Goal: Task Accomplishment & Management: Manage account settings

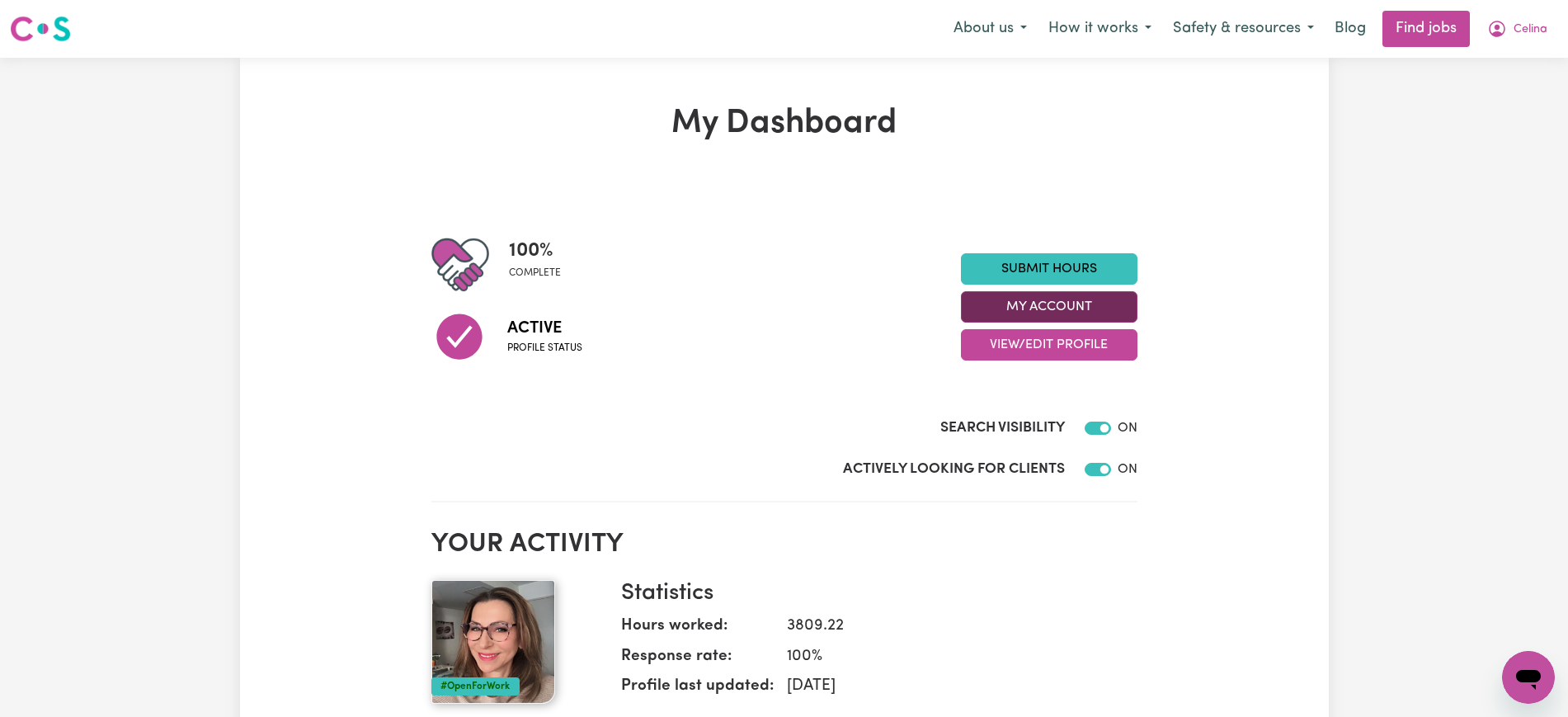
click at [1023, 300] on button "My Account" at bounding box center [1049, 306] width 177 height 31
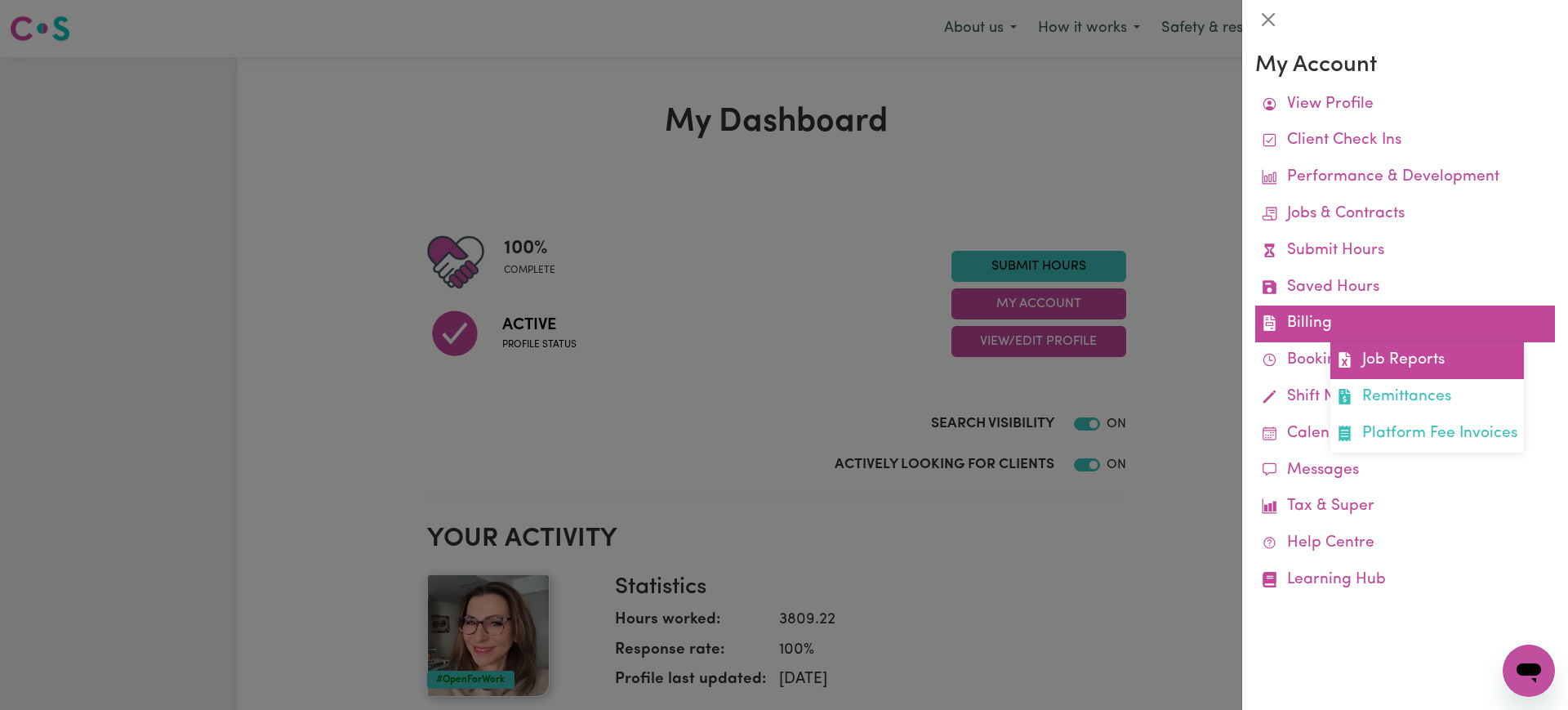
click at [1367, 361] on link "Job Reports" at bounding box center [1426, 361] width 194 height 37
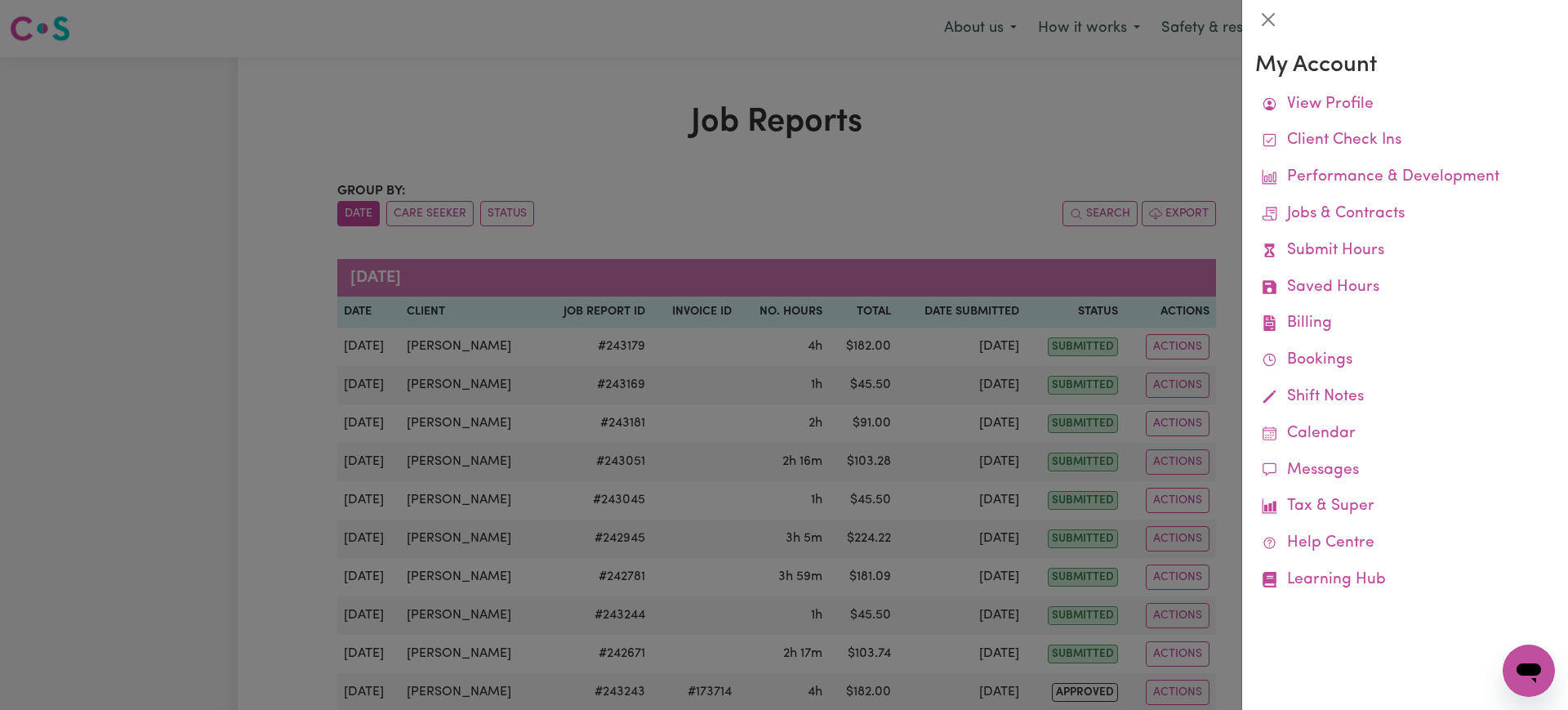
click at [981, 204] on div at bounding box center [784, 355] width 1568 height 710
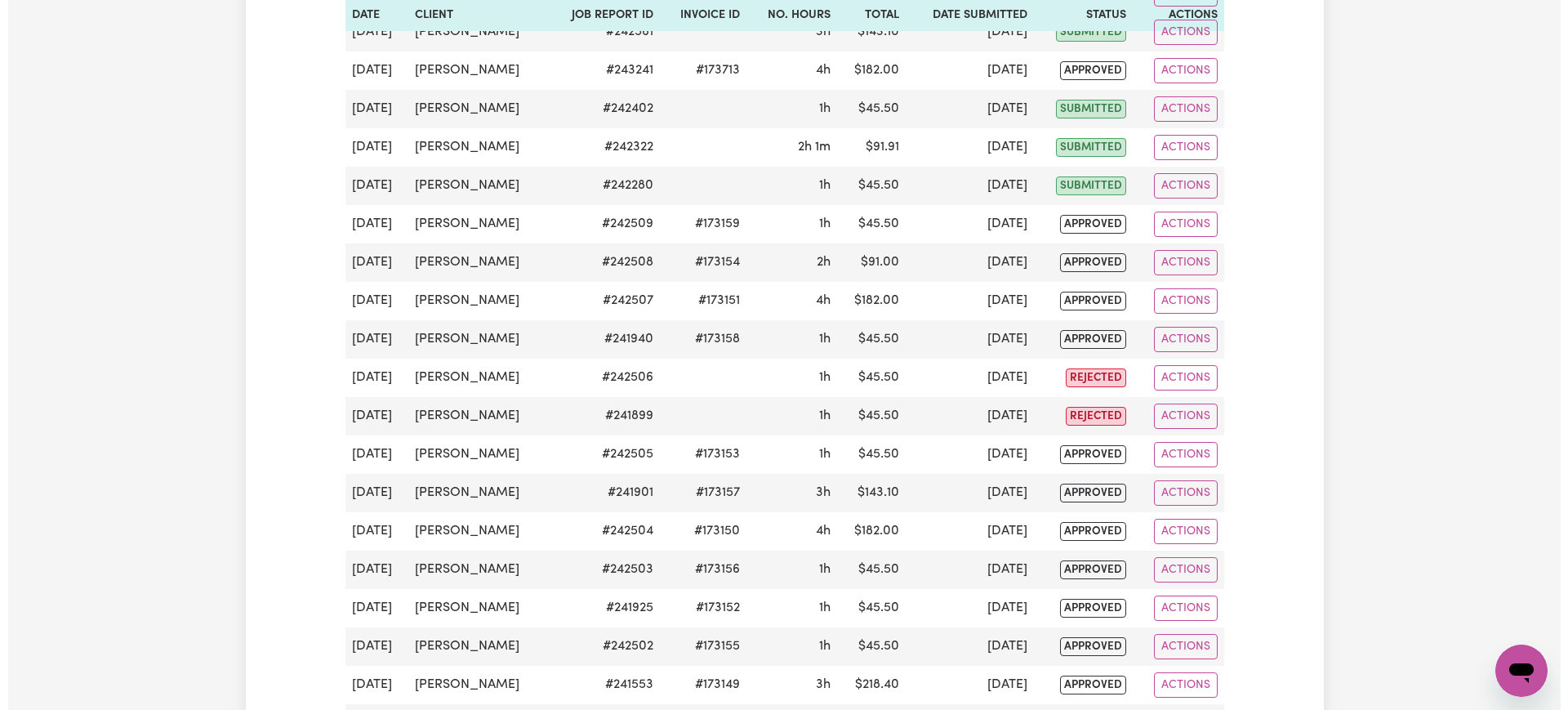
scroll to position [817, 0]
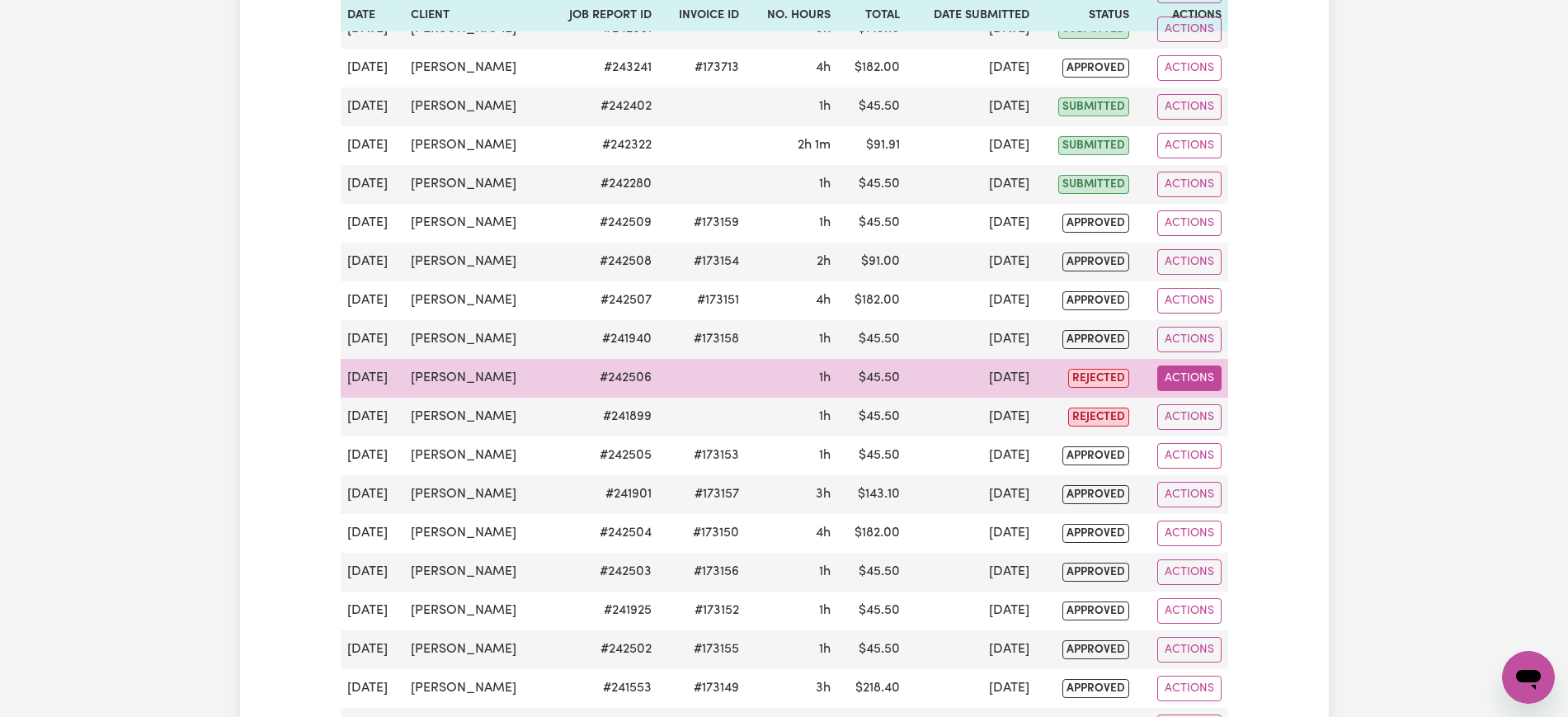
click at [1192, 368] on button "Actions" at bounding box center [1189, 379] width 65 height 26
click at [1231, 415] on link "View Job Report" at bounding box center [1228, 417] width 141 height 33
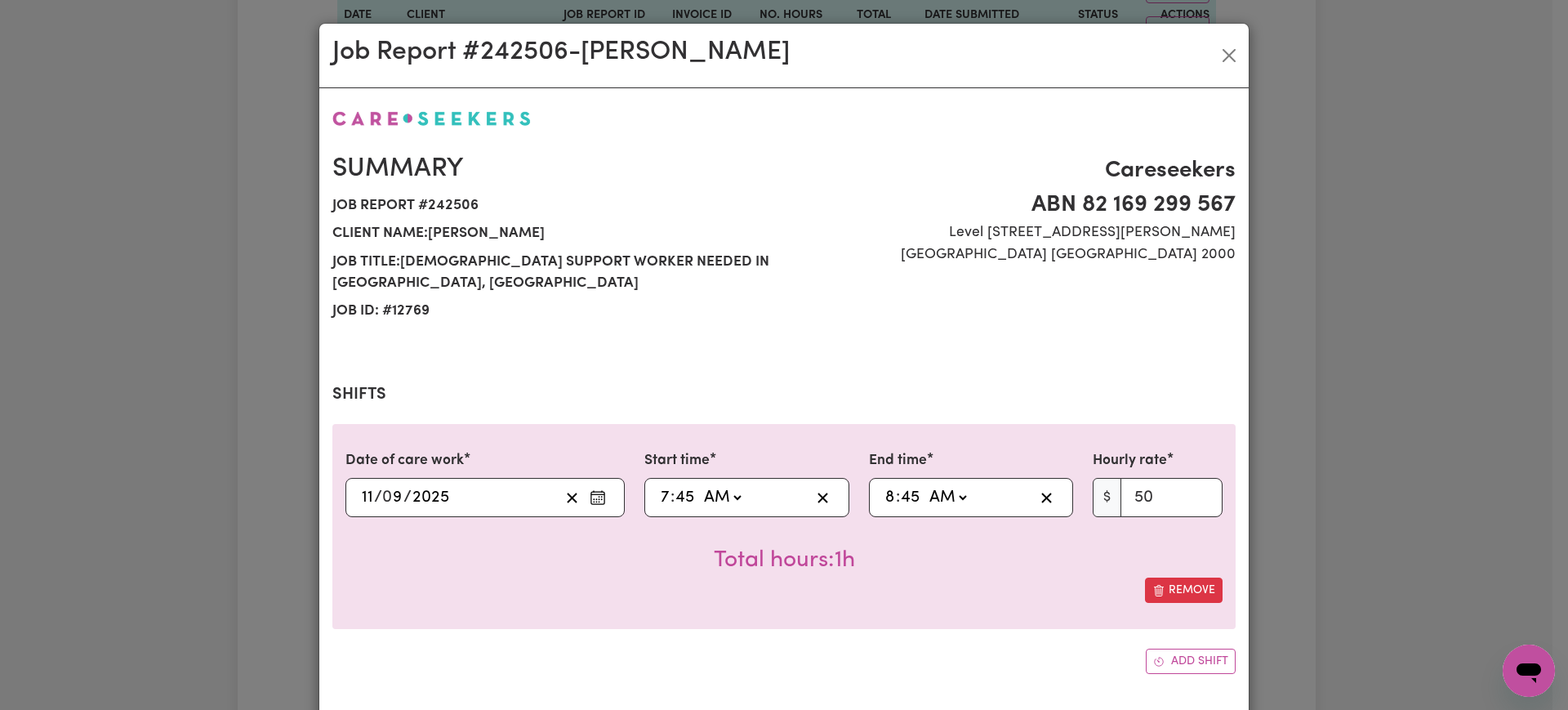
select select "50-Weekday"
click at [1285, 489] on div "Job Report # 242506 - [PERSON_NAME] Summary Job report # 242506 Client name: [P…" at bounding box center [784, 355] width 1568 height 710
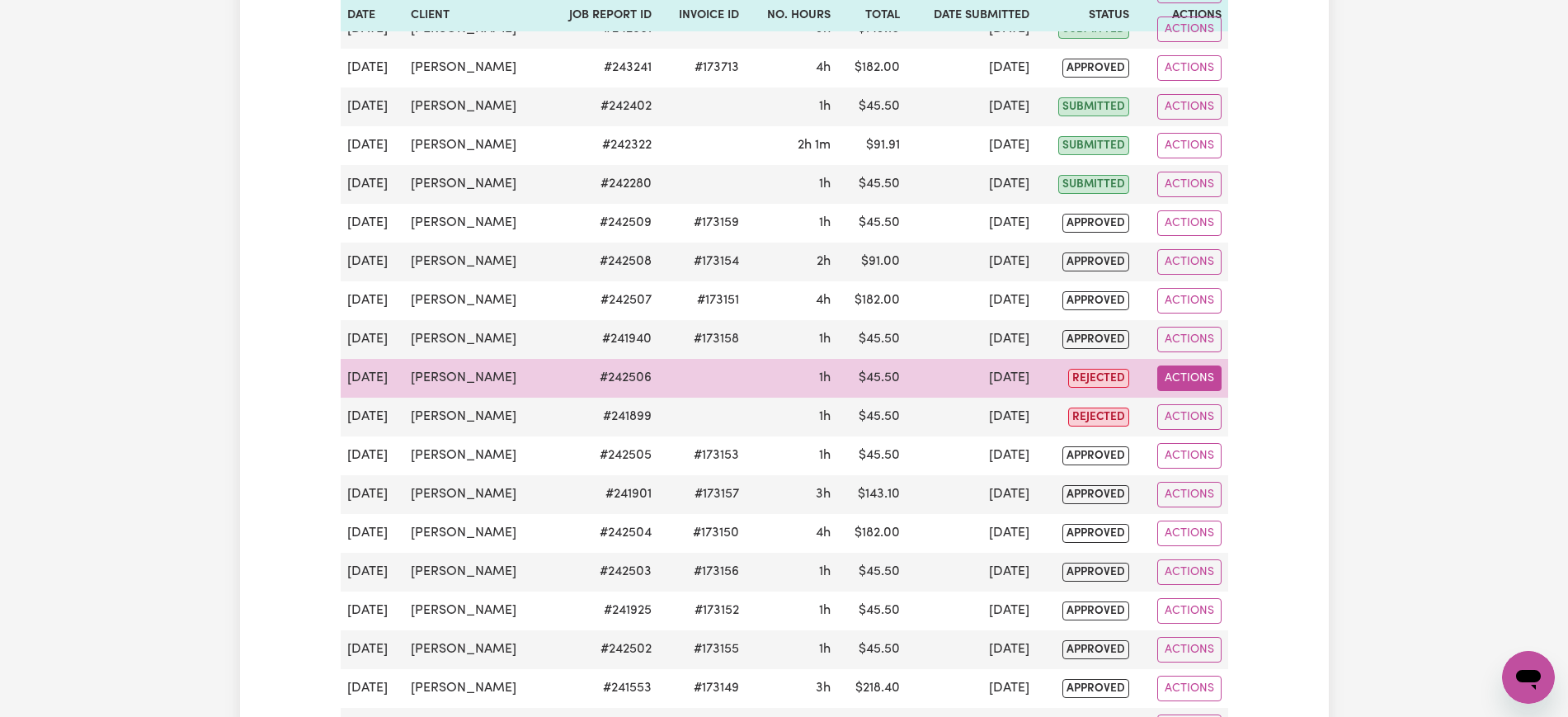
click at [1171, 382] on button "Actions" at bounding box center [1189, 379] width 65 height 26
click at [1188, 407] on link "View Job Report" at bounding box center [1228, 417] width 141 height 33
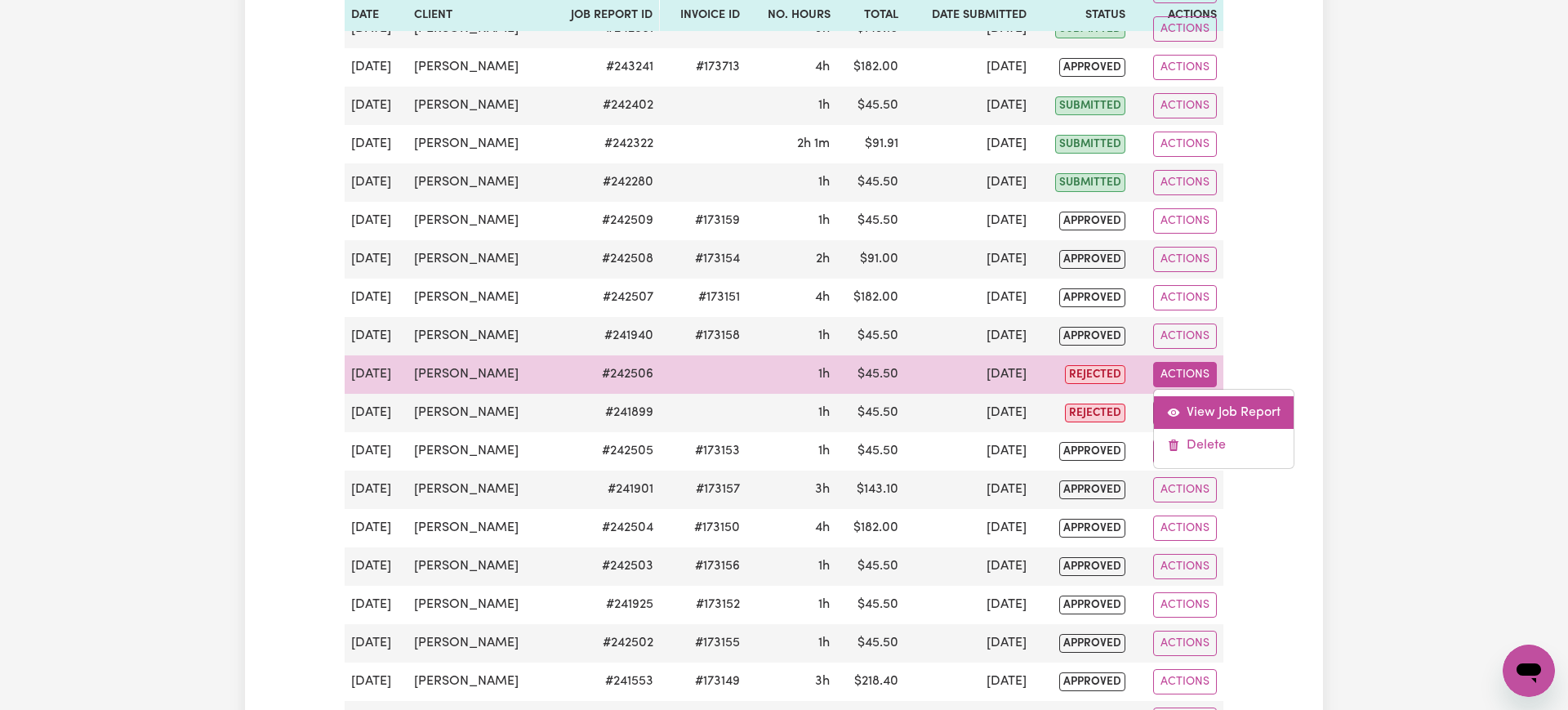
select select "50-Weekday"
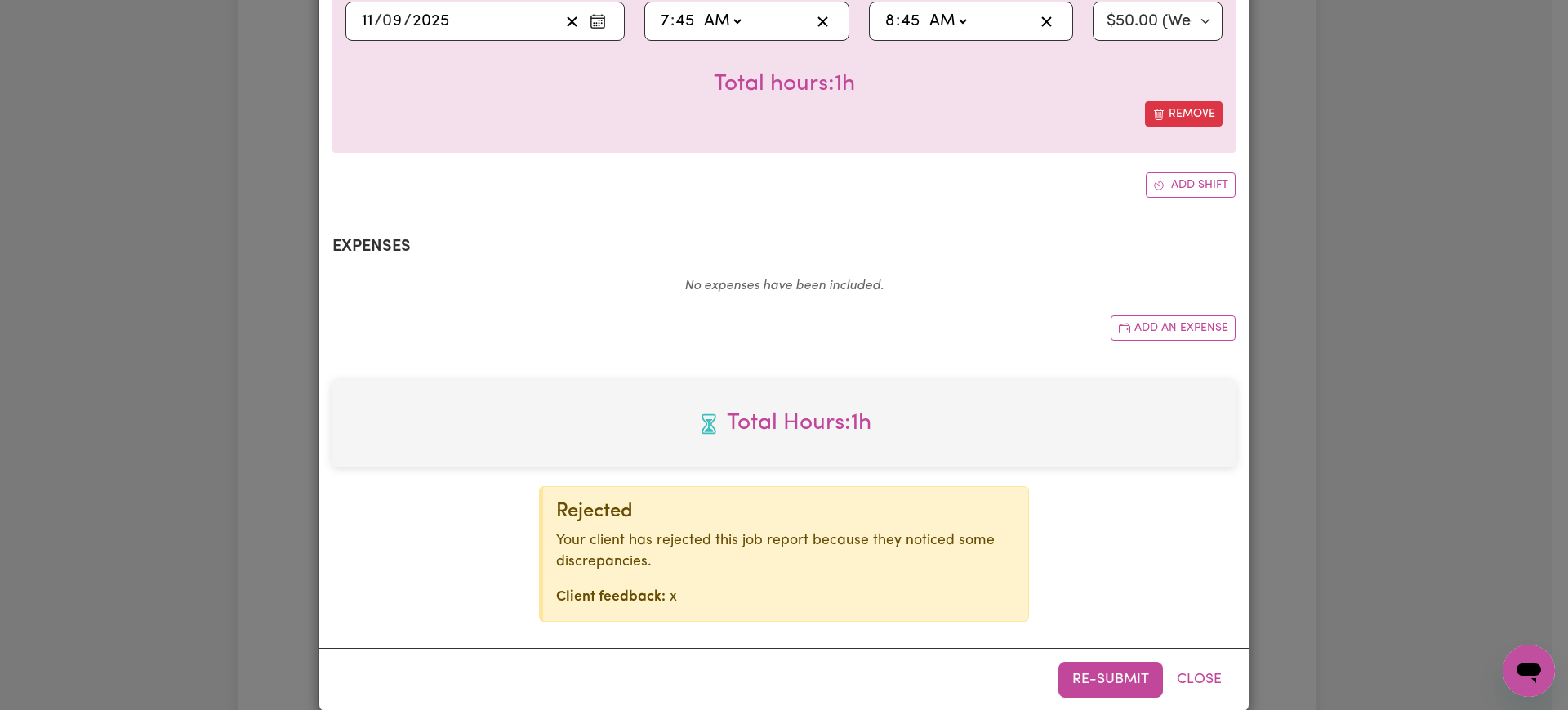
scroll to position [479, 0]
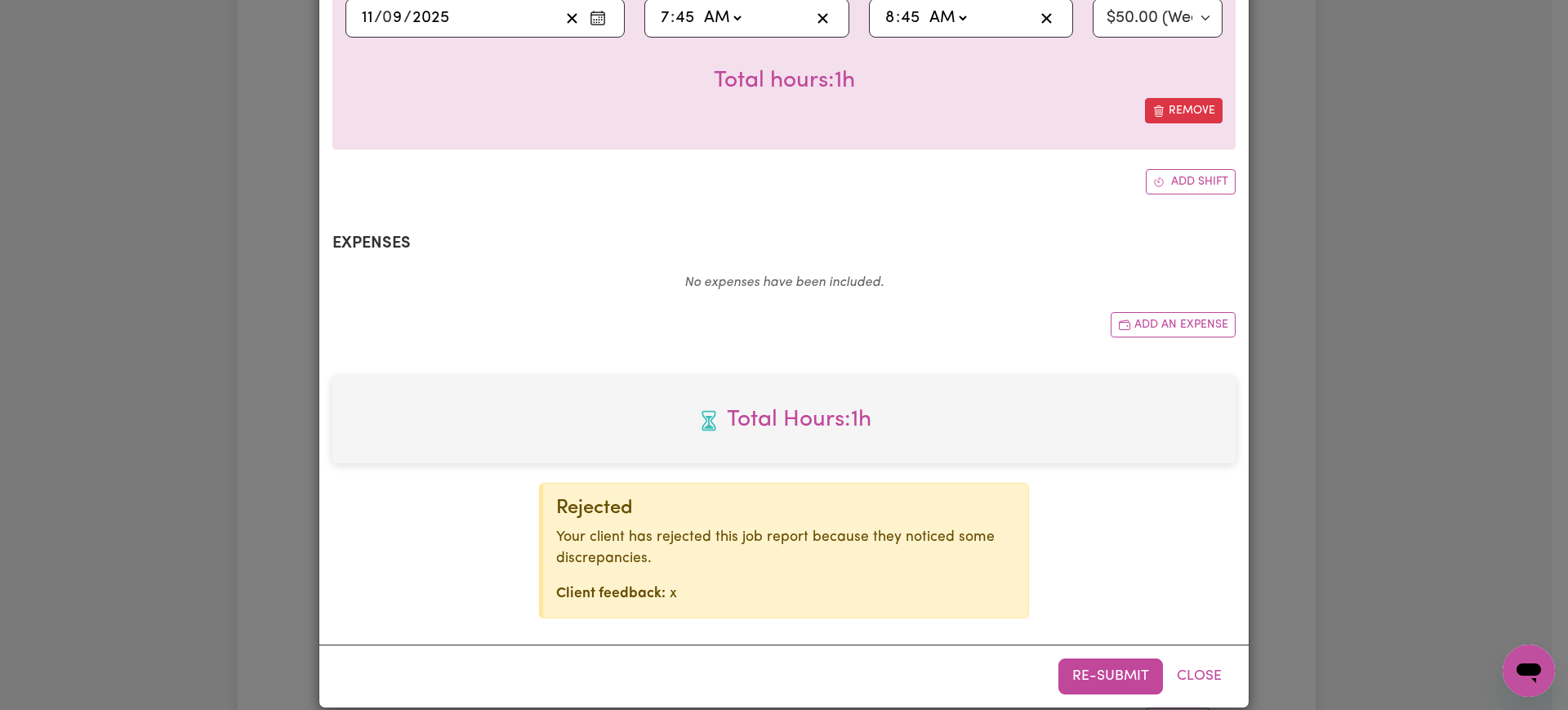
click at [1383, 431] on div "Job Report # 242506 - [PERSON_NAME] Summary Job report # 242506 Client name: [P…" at bounding box center [784, 355] width 1568 height 710
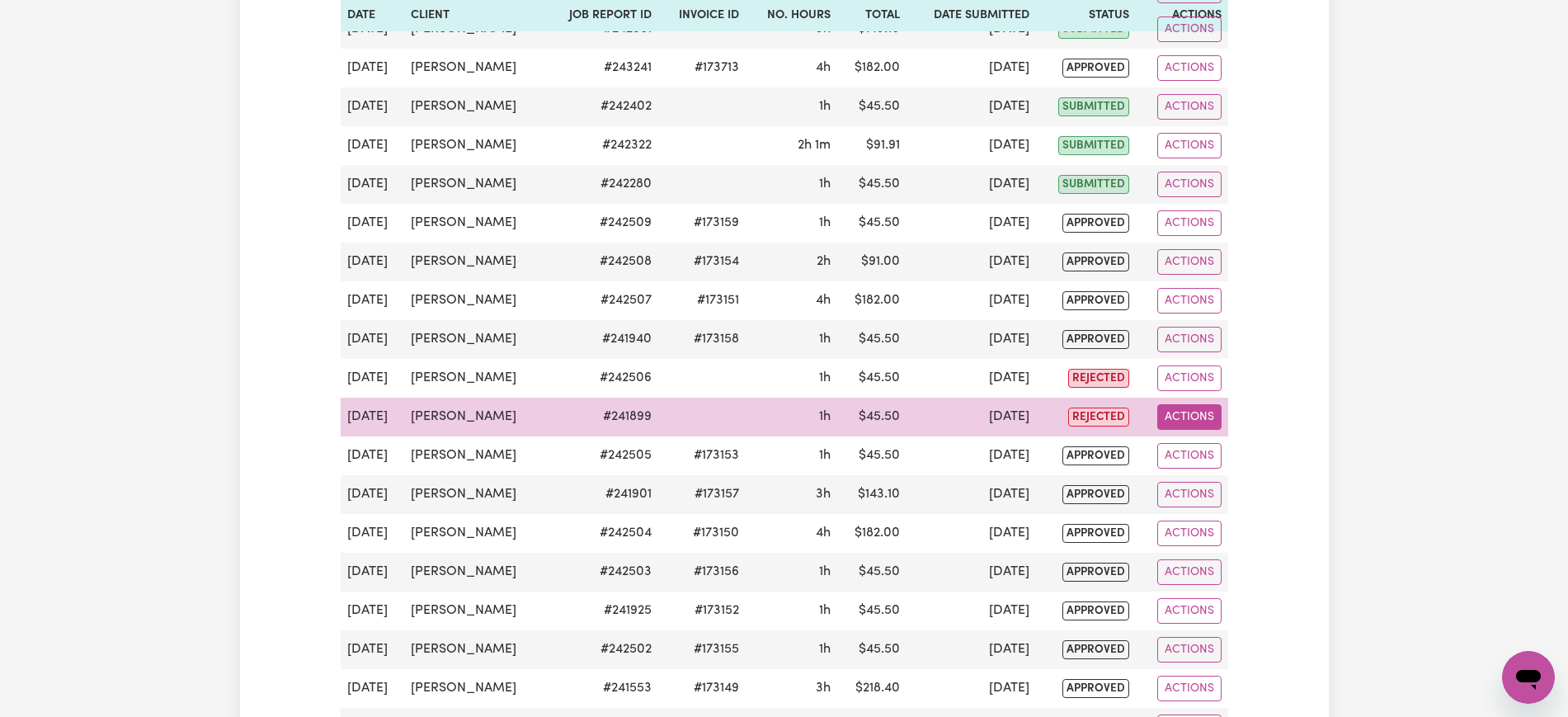
click at [1173, 412] on button "Actions" at bounding box center [1189, 417] width 65 height 26
click at [1181, 441] on link "View Job Report" at bounding box center [1228, 456] width 141 height 33
select select "pm"
select select "50-Weekday"
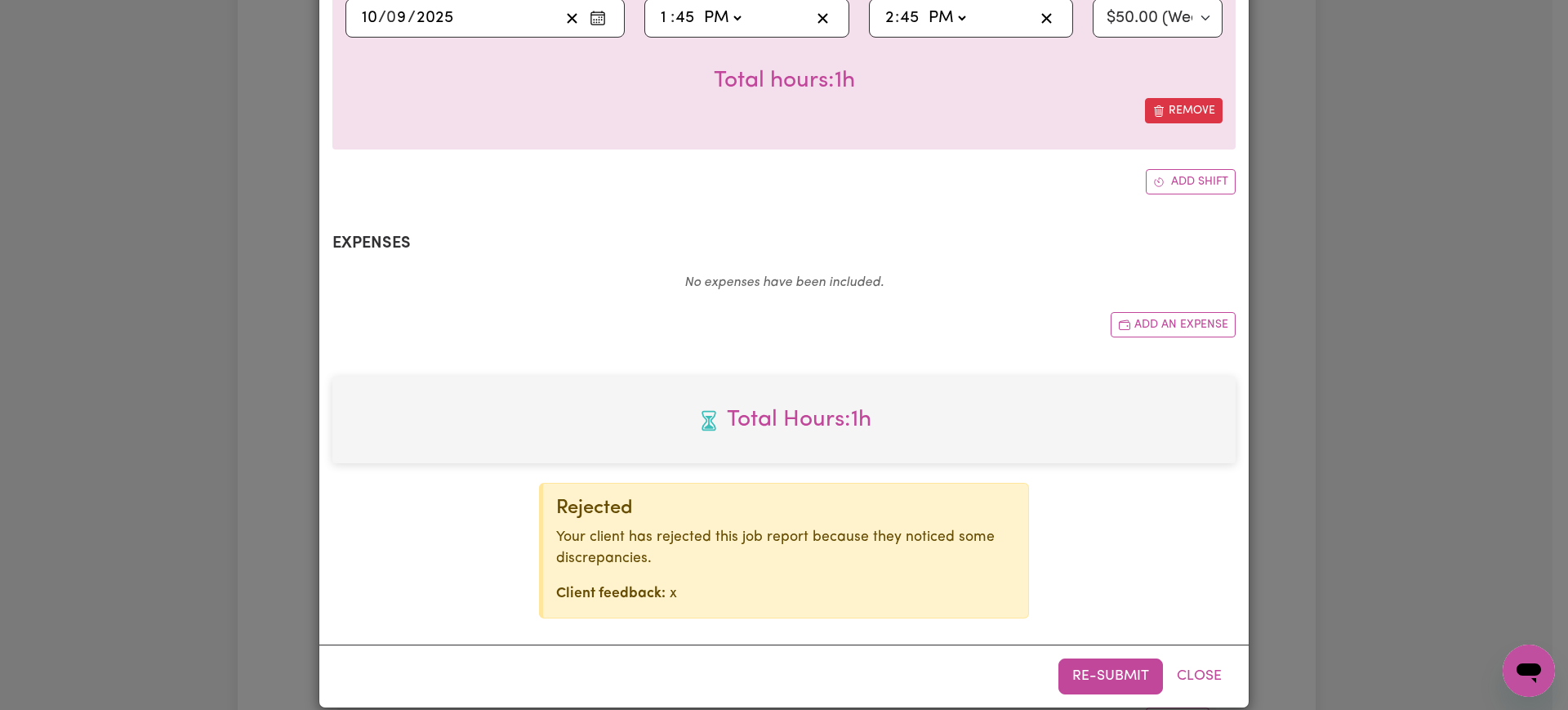
click at [1284, 361] on div "Job Report # 241899 - [PERSON_NAME] Summary Job report # 241899 Client name: [P…" at bounding box center [784, 355] width 1568 height 710
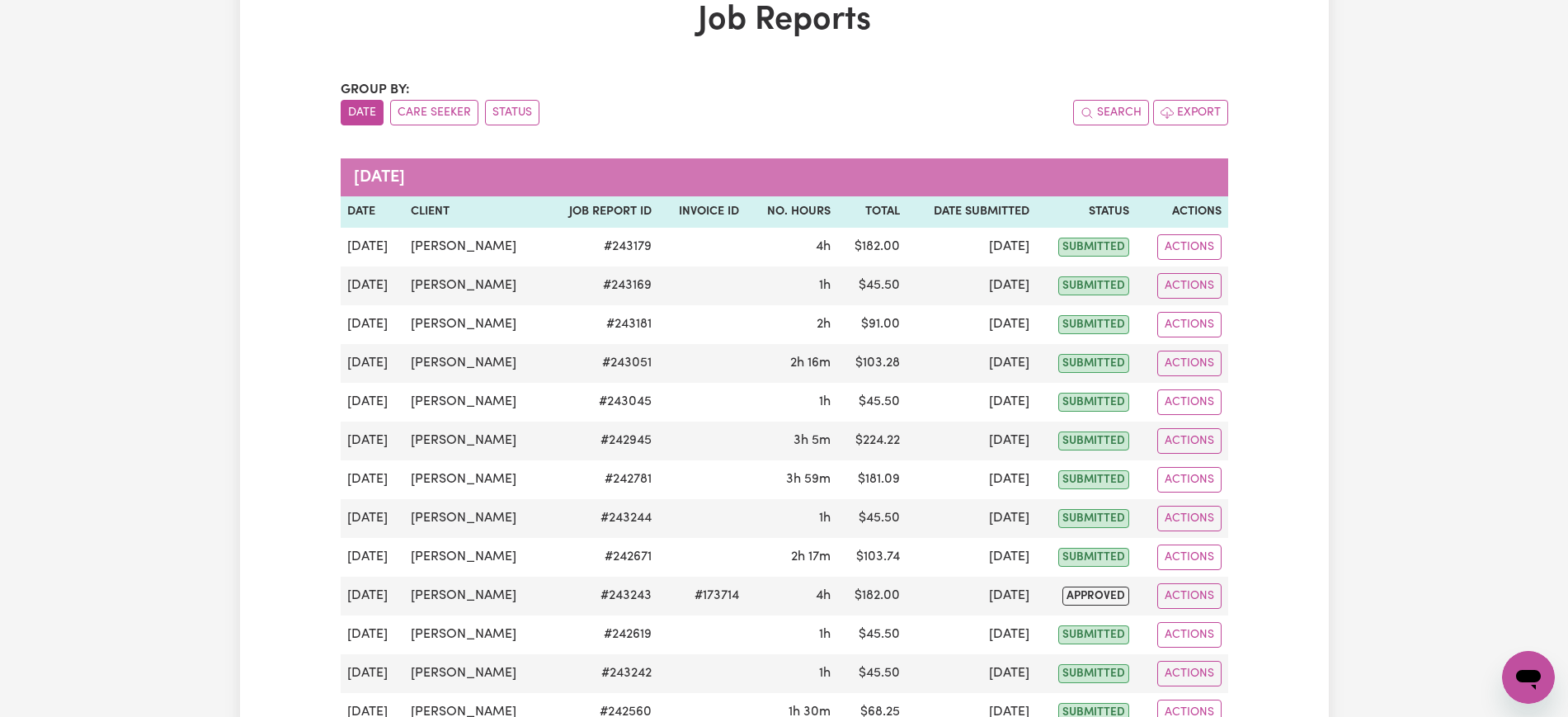
scroll to position [0, 0]
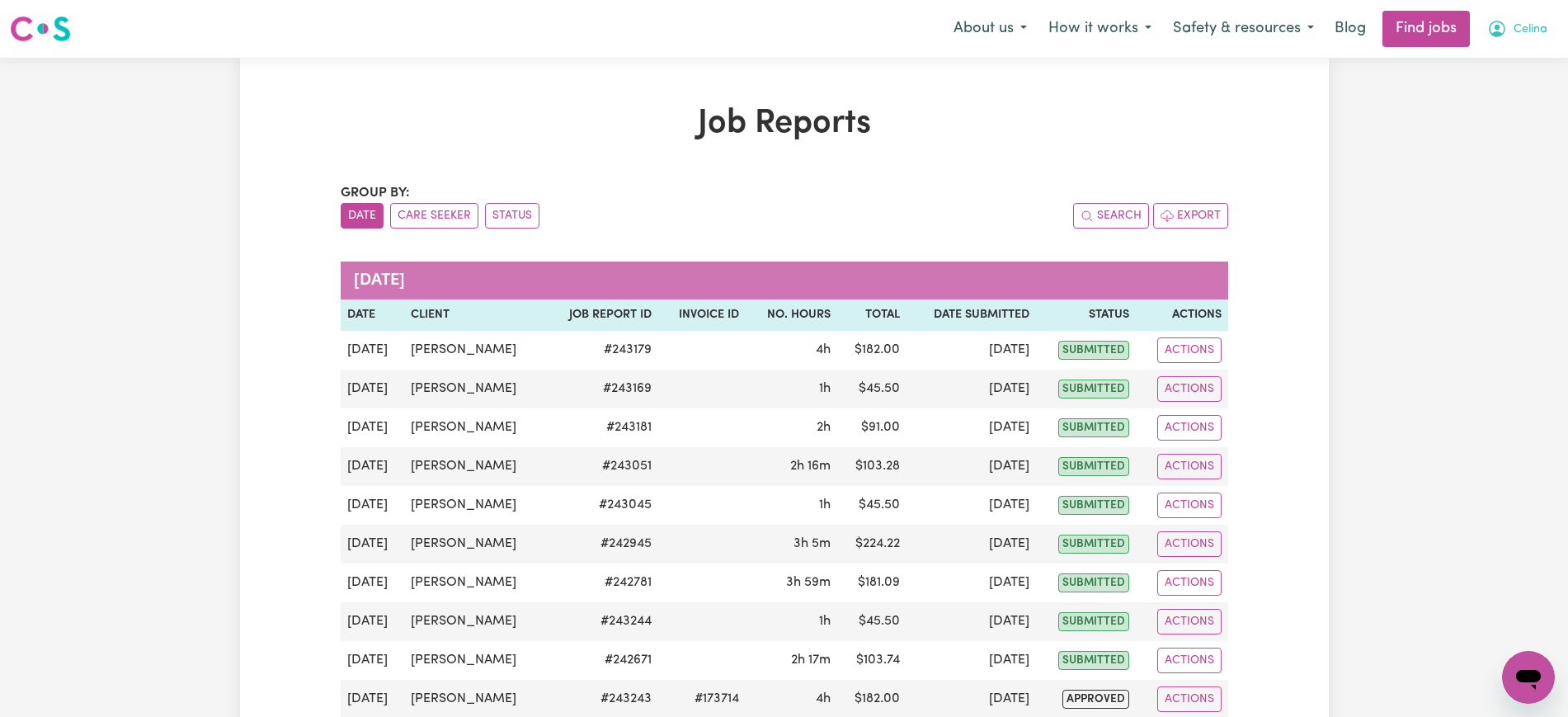
click at [1488, 29] on icon "My Account" at bounding box center [1497, 28] width 20 height 20
click at [1443, 122] on link "Logout" at bounding box center [1492, 126] width 130 height 31
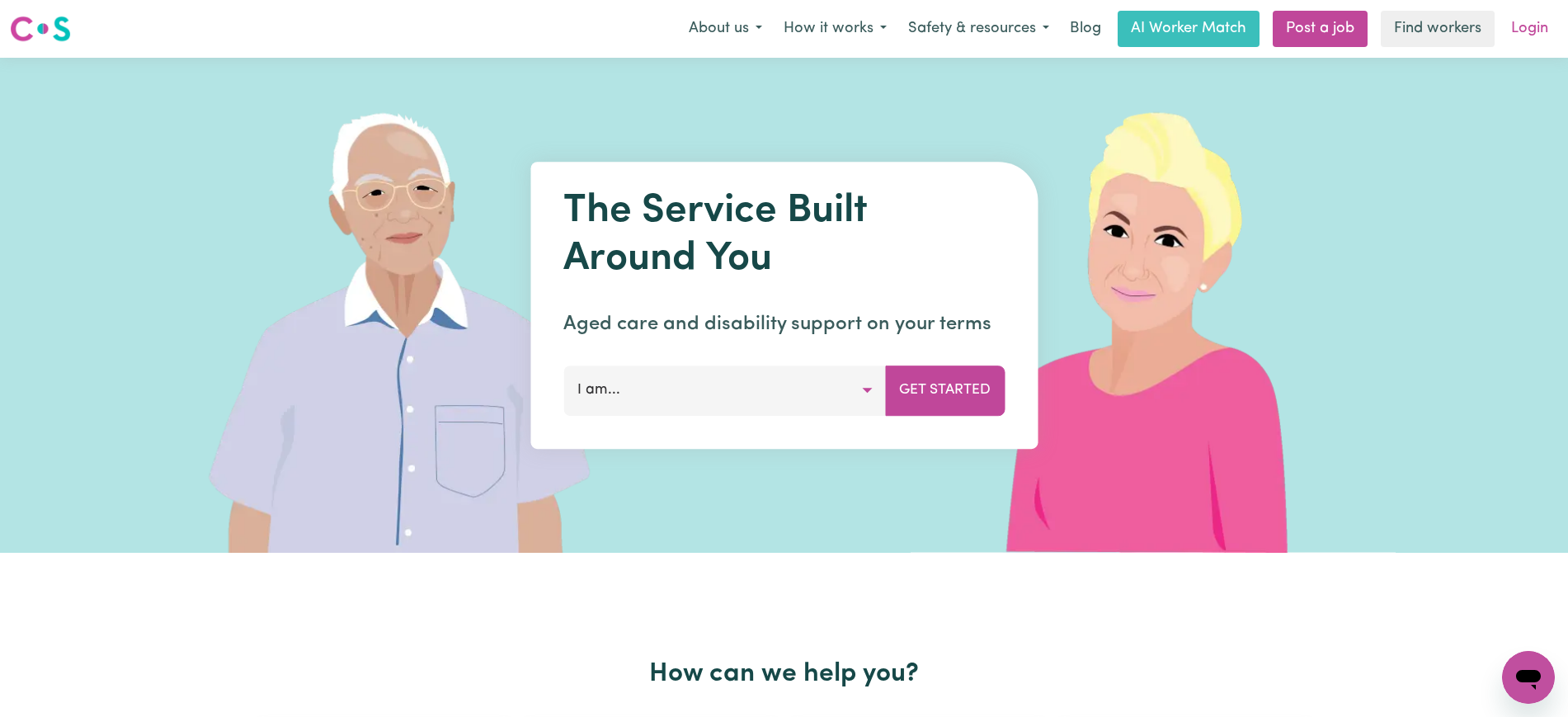
click at [1518, 22] on link "Login" at bounding box center [1530, 28] width 57 height 36
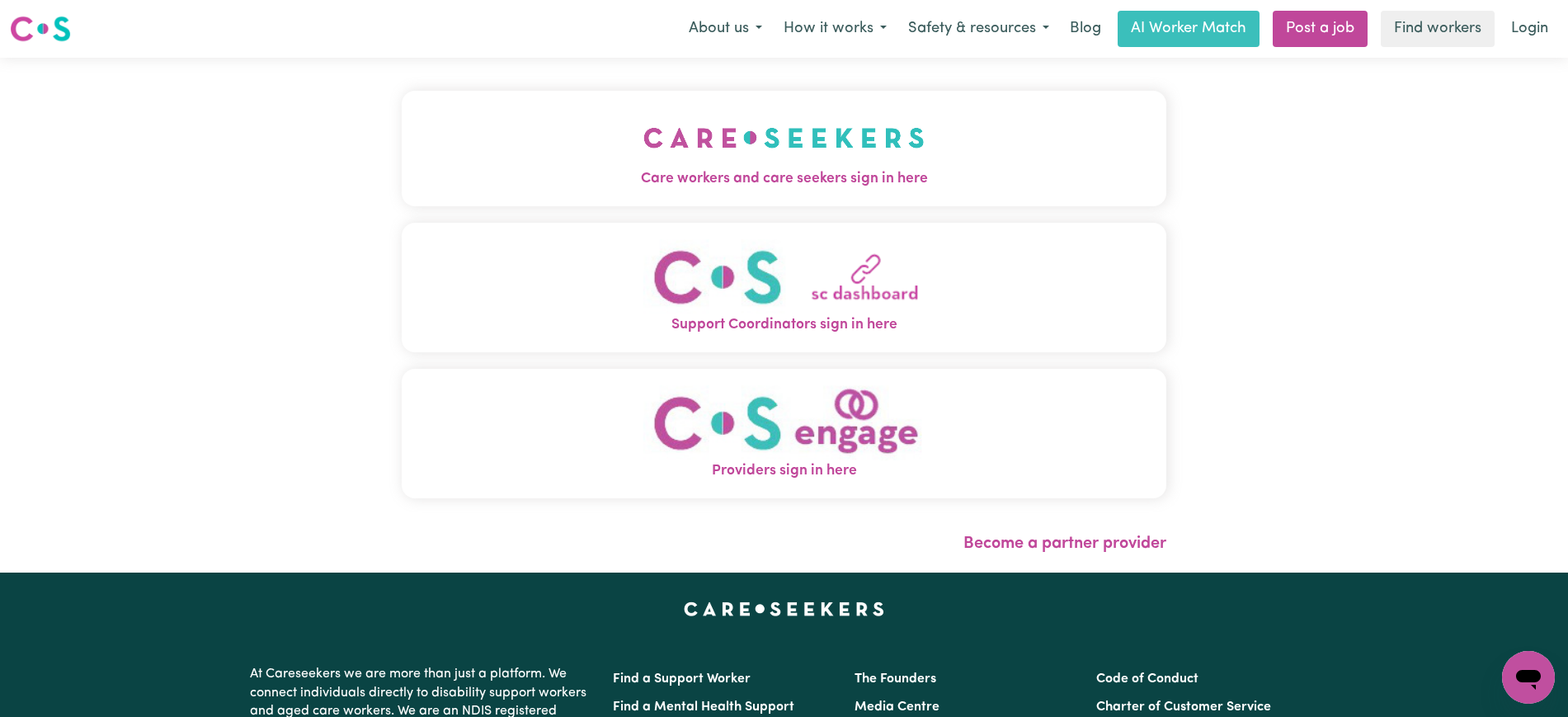
click at [792, 174] on span "Care workers and care seekers sign in here" at bounding box center [784, 179] width 765 height 22
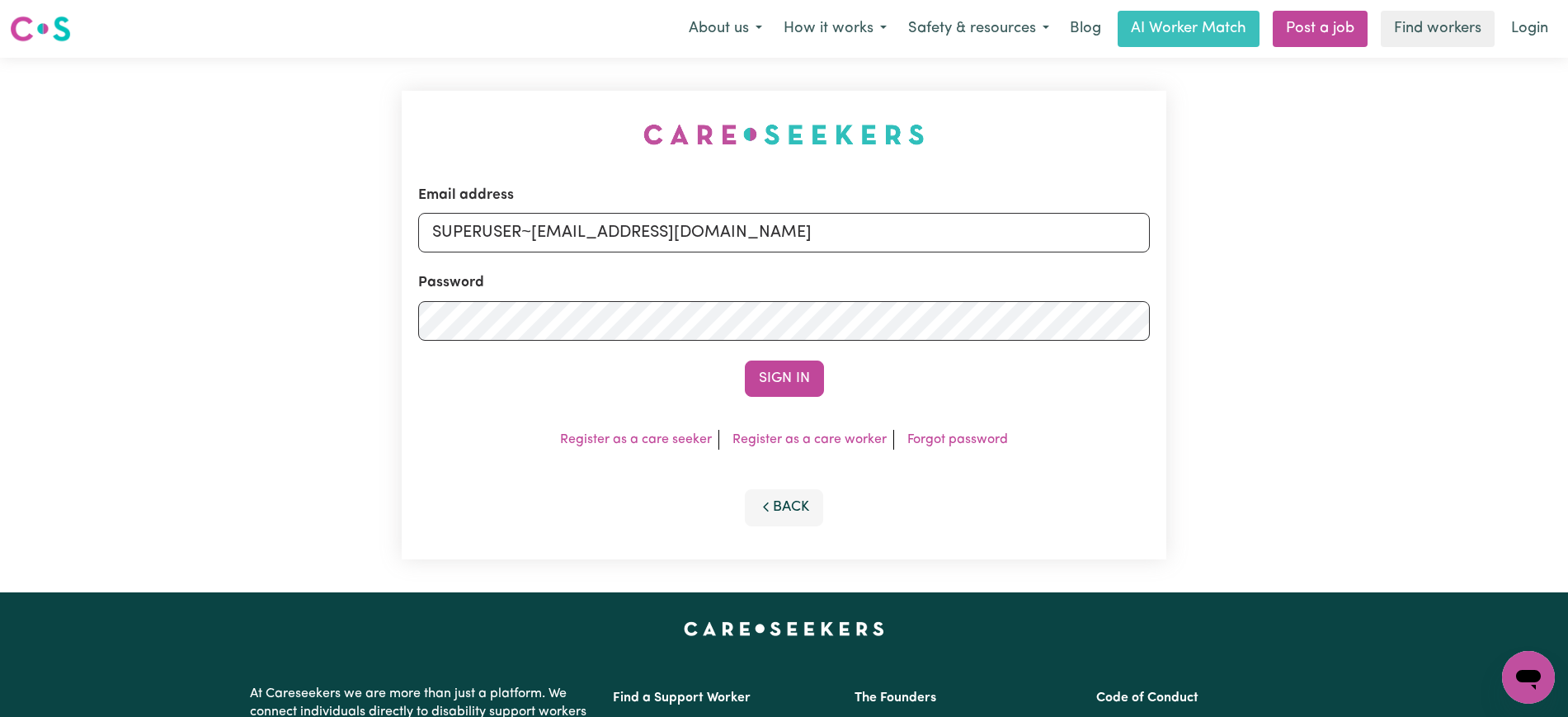
click at [602, 91] on div "Email address SUPERUSER~[EMAIL_ADDRESS][DOMAIN_NAME] Password Sign In Register …" at bounding box center [784, 324] width 784 height 534
drag, startPoint x: 533, startPoint y: 226, endPoint x: 1250, endPoint y: 272, distance: 718.5
click at [1250, 272] on div "Email address SUPERUSER~[EMAIL_ADDRESS][DOMAIN_NAME] Password Sign In Register …" at bounding box center [784, 324] width 1568 height 534
type input "[EMAIL_ADDRESS][DOMAIN_NAME]"
click at [745, 361] on button "Sign In" at bounding box center [784, 379] width 79 height 36
